Goal: Information Seeking & Learning: Learn about a topic

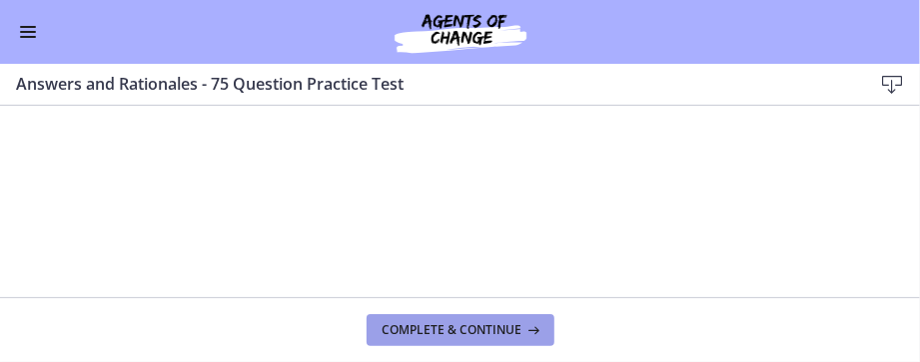
click at [511, 321] on button "Complete & continue" at bounding box center [460, 331] width 188 height 32
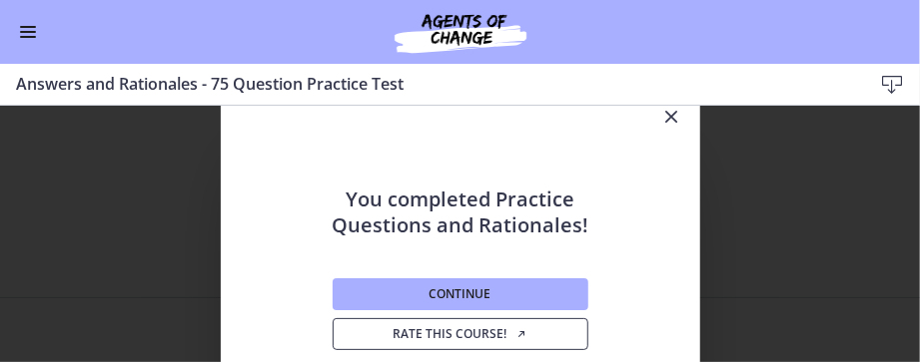
click at [475, 331] on span "Rate this course!" at bounding box center [459, 334] width 135 height 16
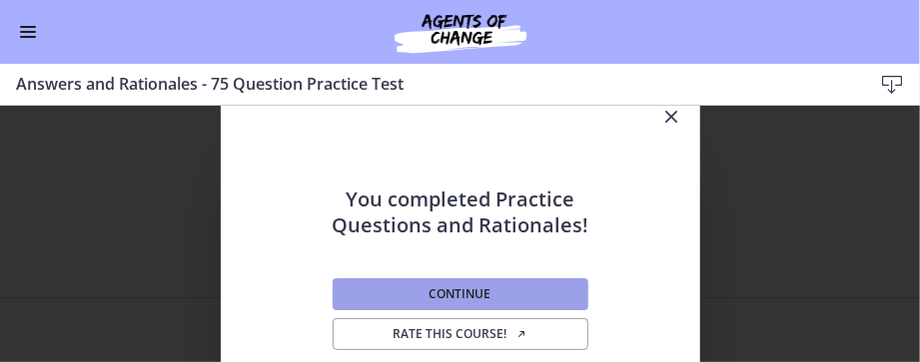
click at [411, 299] on button "Continue" at bounding box center [460, 295] width 256 height 32
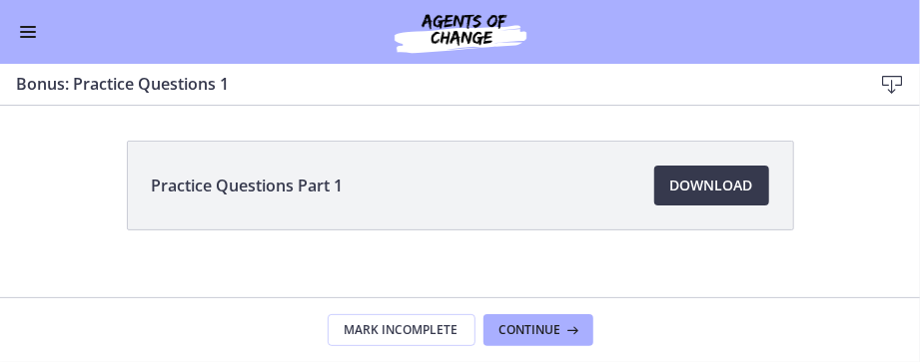
scroll to position [188, 0]
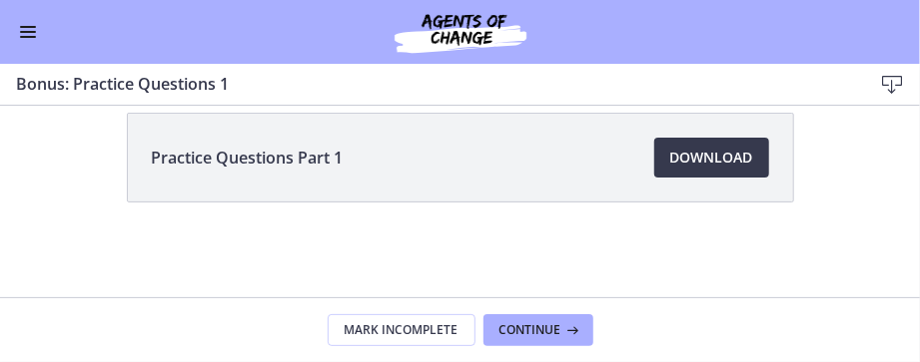
click at [23, 41] on button "Enable menu" at bounding box center [28, 32] width 24 height 24
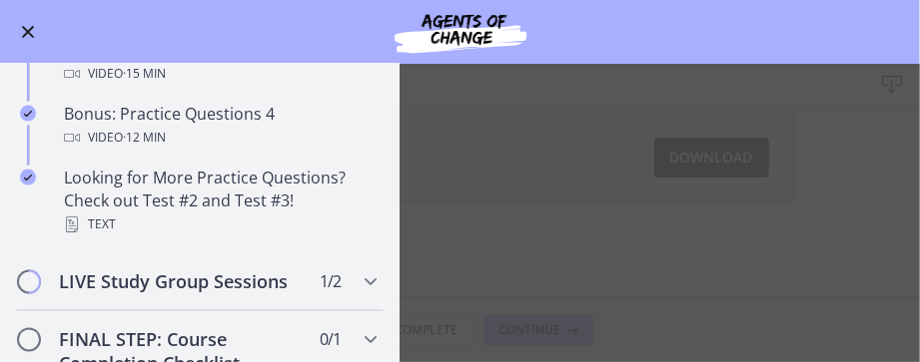
scroll to position [1232, 0]
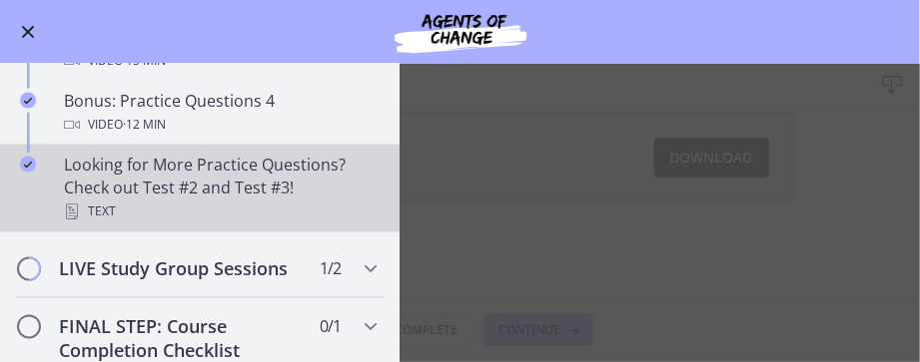
click at [226, 225] on div "Looking for More Practice Questions? Check out Test #2 and Test #3! Text" at bounding box center [220, 189] width 312 height 72
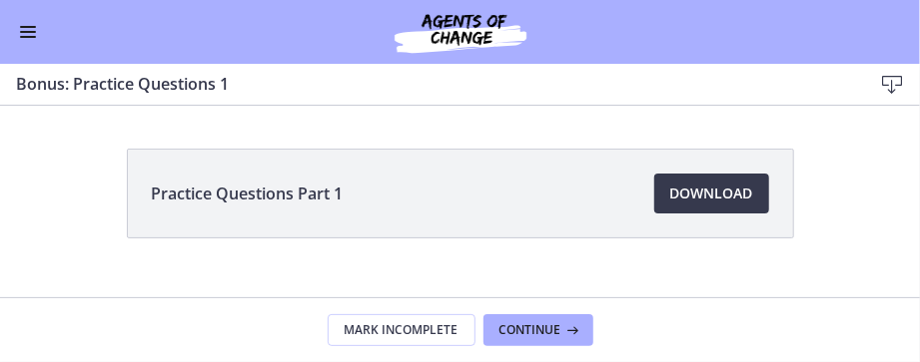
scroll to position [160, 0]
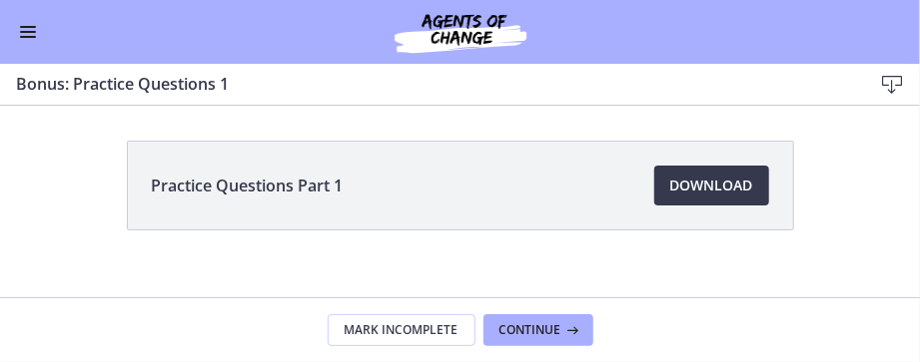
click at [24, 28] on button "Enable menu" at bounding box center [28, 32] width 24 height 24
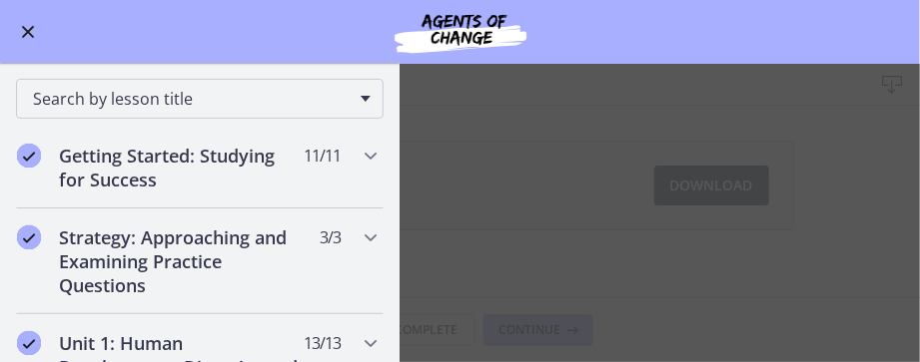
scroll to position [0, 0]
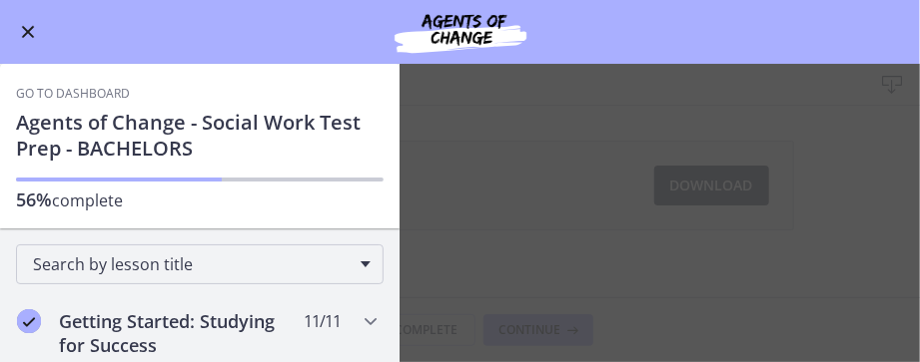
click at [29, 30] on span "Enable menu" at bounding box center [28, 32] width 13 height 13
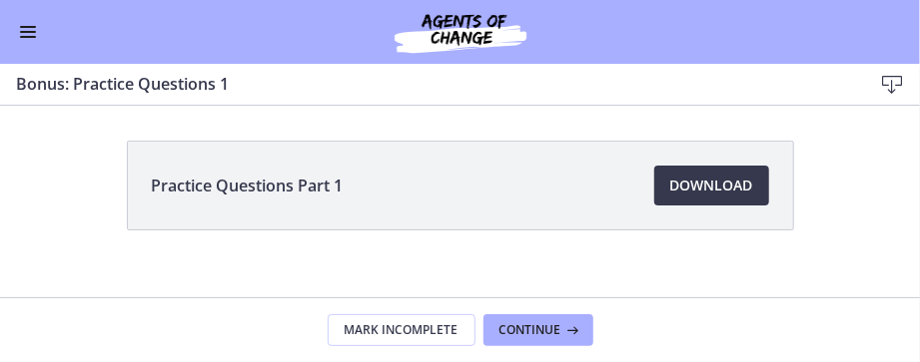
click at [25, 34] on button "Enable menu" at bounding box center [28, 32] width 24 height 24
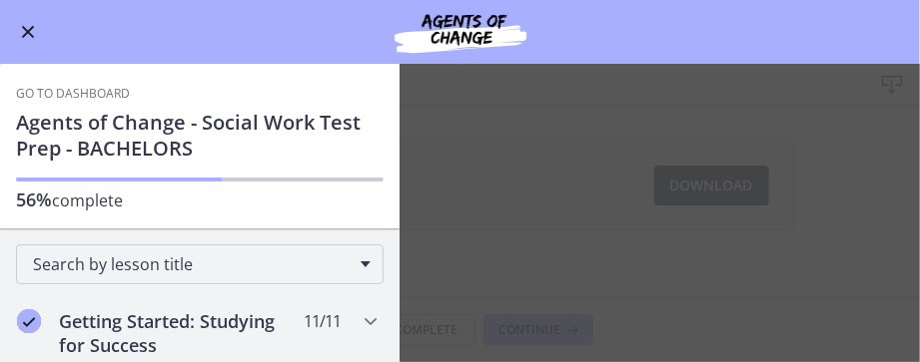
click at [72, 93] on link "Go to Dashboard" at bounding box center [73, 94] width 114 height 16
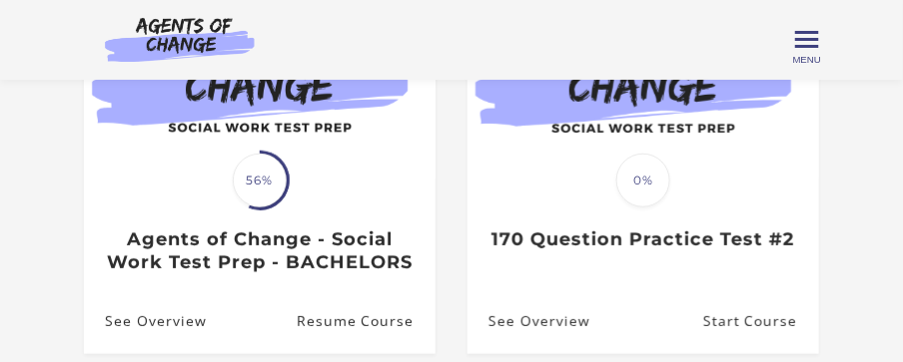
scroll to position [280, 0]
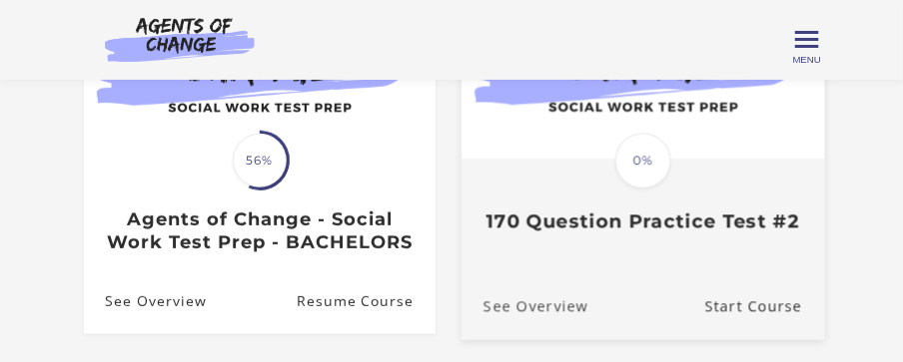
click at [534, 313] on link "See Overview" at bounding box center [524, 307] width 127 height 67
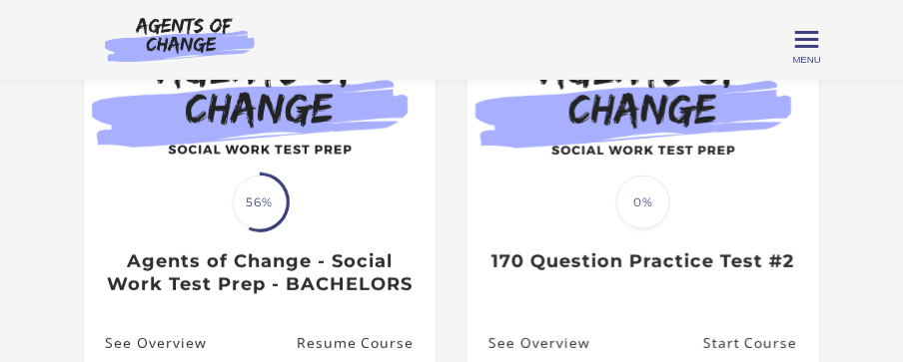
scroll to position [278, 0]
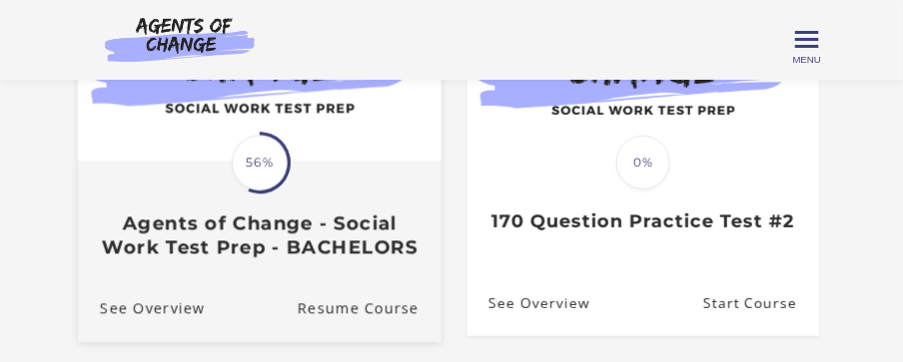
click at [279, 258] on h3 "Agents of Change - Social Work Test Prep - BACHELORS" at bounding box center [260, 236] width 320 height 46
